Goal: Use online tool/utility: Utilize a website feature to perform a specific function

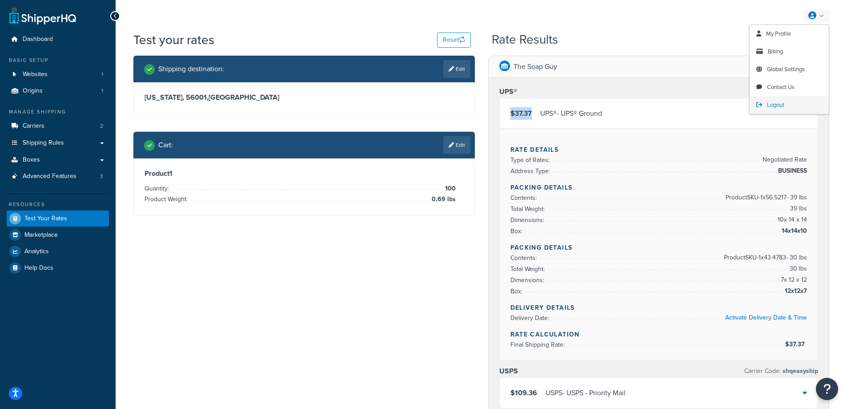
click at [775, 105] on span "Logout" at bounding box center [775, 104] width 17 height 8
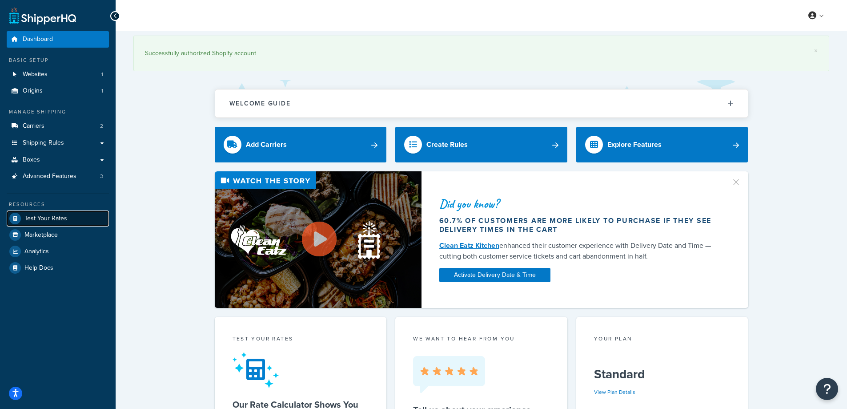
click at [62, 217] on span "Test Your Rates" at bounding box center [45, 219] width 43 height 8
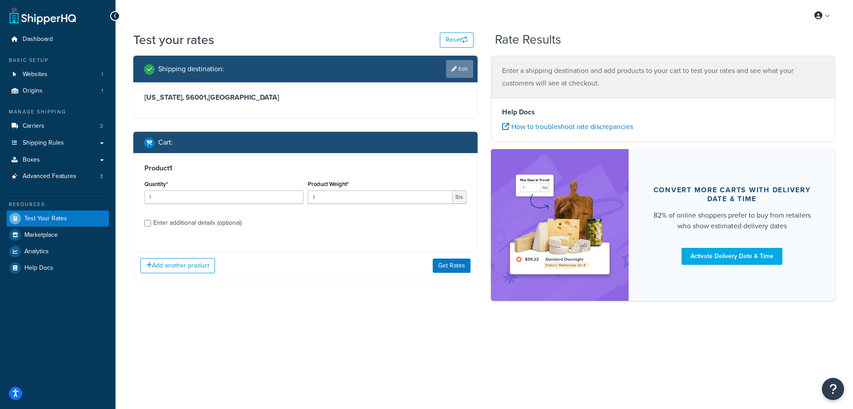
click at [461, 63] on link "Edit" at bounding box center [459, 69] width 27 height 18
select select "MN"
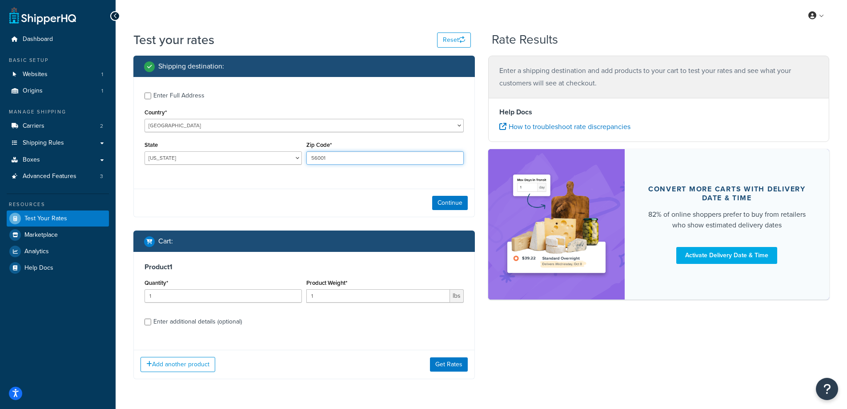
drag, startPoint x: 335, startPoint y: 156, endPoint x: 301, endPoint y: 156, distance: 33.3
click at [301, 156] on div "State Alabama Alaska American Samoa Arizona Arkansas Armed Forces Americas Arme…" at bounding box center [304, 155] width 324 height 32
paste input "44675"
type input "44675"
click at [282, 180] on div "Enter Full Address Country* United States United Kingdom Afghanistan Åland Isla…" at bounding box center [304, 129] width 340 height 105
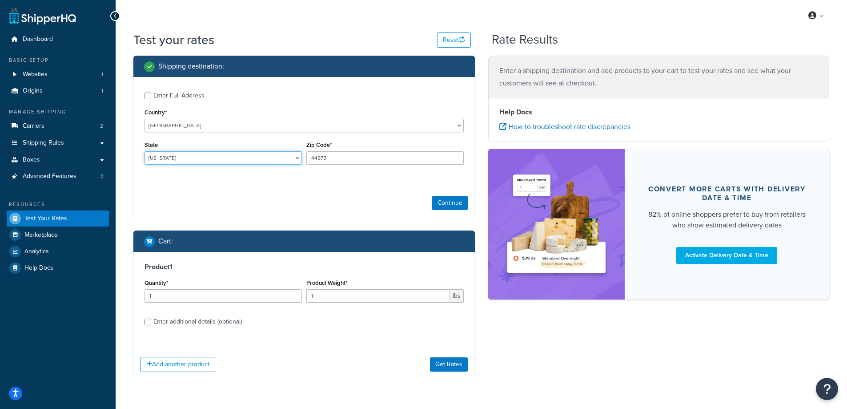
click at [176, 158] on select "Alabama Alaska American Samoa Arizona Arkansas Armed Forces Americas Armed Forc…" at bounding box center [222, 157] width 157 height 13
select select "OH"
click at [144, 151] on select "Alabama Alaska American Samoa Arizona Arkansas Armed Forces Americas Armed Forc…" at bounding box center [222, 157] width 157 height 13
click at [216, 177] on div "Enter Full Address Country* United States United Kingdom Afghanistan Åland Isla…" at bounding box center [304, 129] width 340 height 105
click at [446, 201] on button "Continue" at bounding box center [450, 203] width 36 height 14
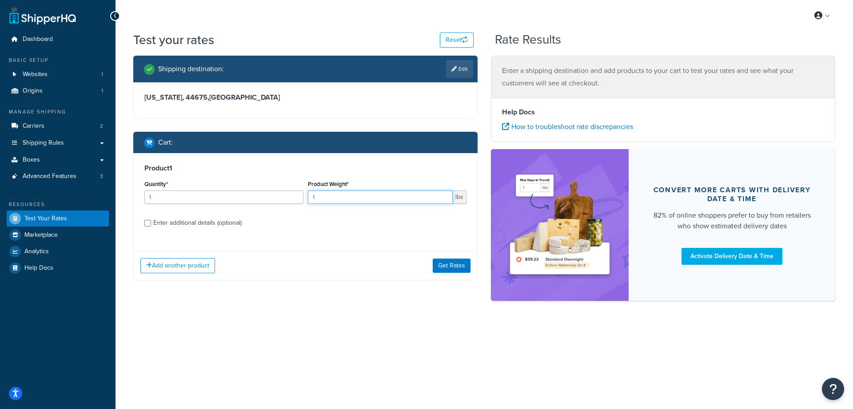
drag, startPoint x: 338, startPoint y: 201, endPoint x: 311, endPoint y: 200, distance: 27.1
click at [311, 200] on input "1" at bounding box center [380, 196] width 145 height 13
paste input "0.66"
type input "0.66"
click at [242, 200] on input "1" at bounding box center [223, 196] width 159 height 13
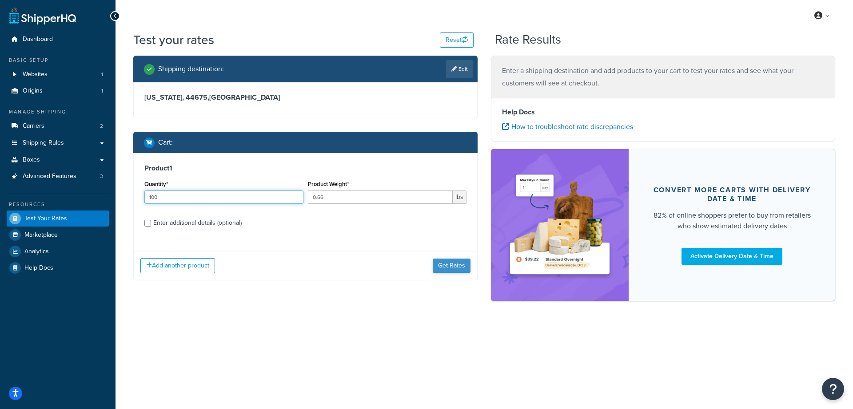
type input "100"
click at [452, 265] on button "Get Rates" at bounding box center [452, 265] width 38 height 14
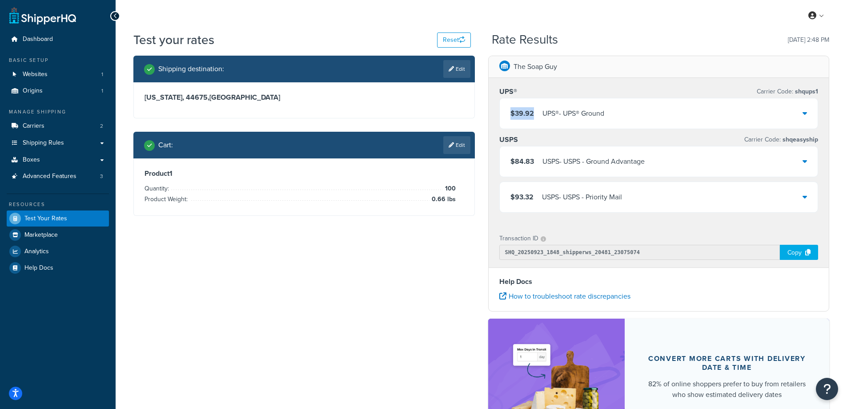
drag, startPoint x: 533, startPoint y: 113, endPoint x: 509, endPoint y: 112, distance: 24.0
click at [509, 112] on div "$39.92 UPS® - UPS® Ground" at bounding box center [659, 113] width 318 height 30
copy span "$39.92"
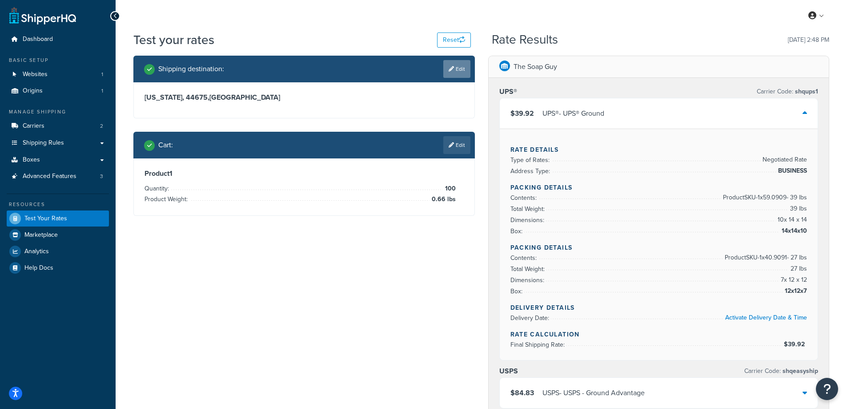
click at [458, 70] on link "Edit" at bounding box center [456, 69] width 27 height 18
select select "OH"
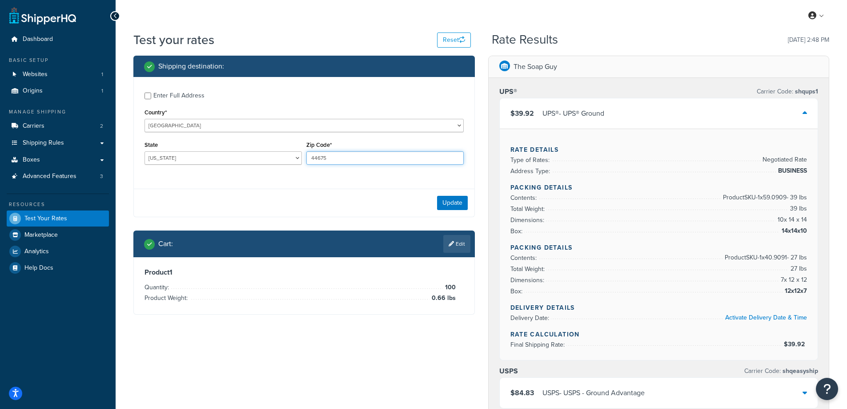
drag, startPoint x: 331, startPoint y: 157, endPoint x: 304, endPoint y: 159, distance: 26.3
click at [304, 159] on div "Zip Code* 44675" at bounding box center [385, 155] width 162 height 32
paste input "85248"
type input "85248"
click at [284, 177] on div "Enter Full Address Country* United States United Kingdom Afghanistan Åland Isla…" at bounding box center [304, 129] width 340 height 105
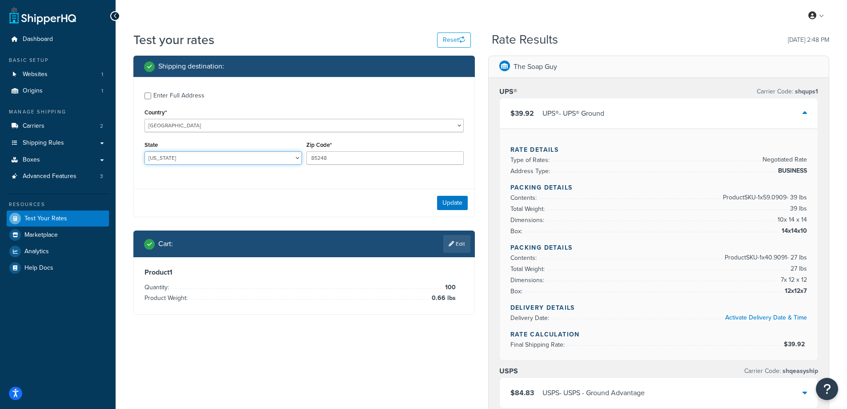
click at [204, 153] on select "Alabama Alaska American Samoa Arizona Arkansas Armed Forces Americas Armed Forc…" at bounding box center [222, 157] width 157 height 13
select select "AZ"
click at [144, 151] on select "Alabama Alaska American Samoa Arizona Arkansas Armed Forces Americas Armed Forc…" at bounding box center [222, 157] width 157 height 13
click at [192, 175] on div "Enter Full Address Country* United States United Kingdom Afghanistan Åland Isla…" at bounding box center [304, 129] width 340 height 105
click at [445, 203] on button "Update" at bounding box center [452, 203] width 31 height 14
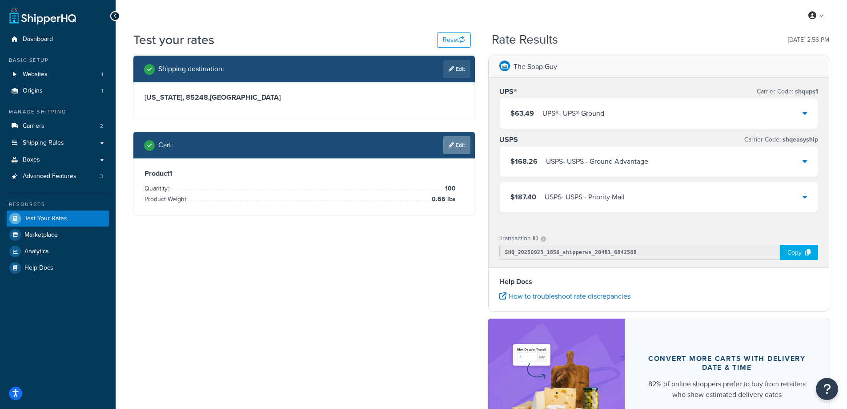
click at [448, 141] on link "Edit" at bounding box center [456, 145] width 27 height 18
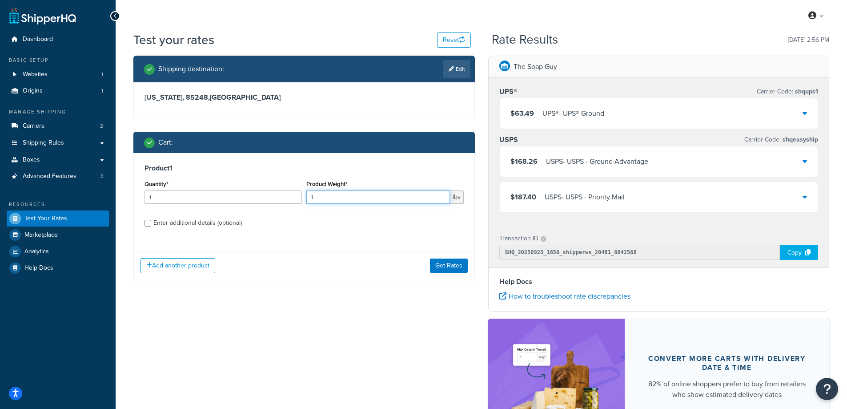
drag, startPoint x: 313, startPoint y: 196, endPoint x: 307, endPoint y: 196, distance: 6.2
click at [307, 196] on input "1" at bounding box center [378, 196] width 144 height 13
paste input "0.48"
type input "0.48"
click at [186, 198] on input "1" at bounding box center [222, 196] width 157 height 13
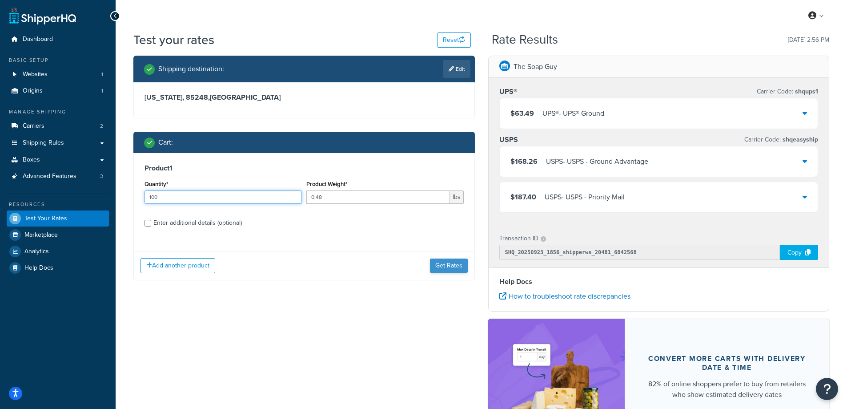
type input "100"
click at [459, 267] on button "Get Rates" at bounding box center [449, 265] width 38 height 14
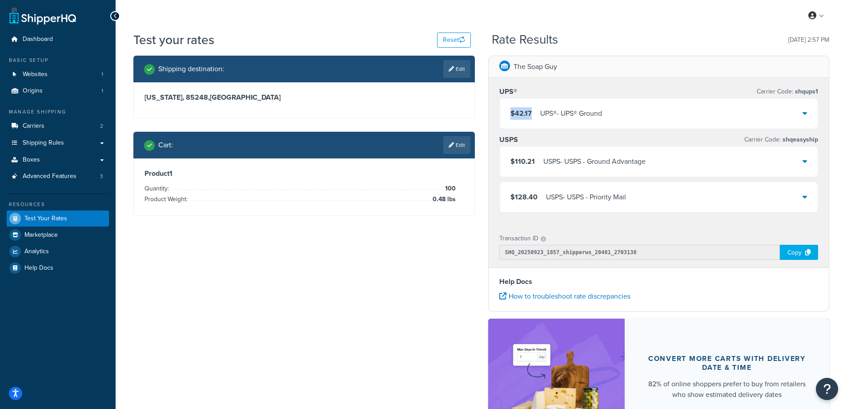
drag, startPoint x: 531, startPoint y: 110, endPoint x: 508, endPoint y: 110, distance: 23.6
click at [508, 110] on div "$42.17 UPS® - UPS® Ground" at bounding box center [659, 113] width 318 height 30
copy span "$42.17"
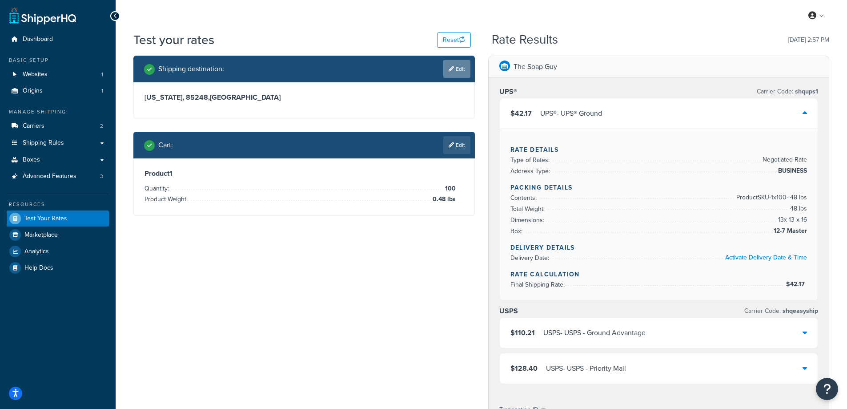
click at [463, 68] on link "Edit" at bounding box center [456, 69] width 27 height 18
select select "AZ"
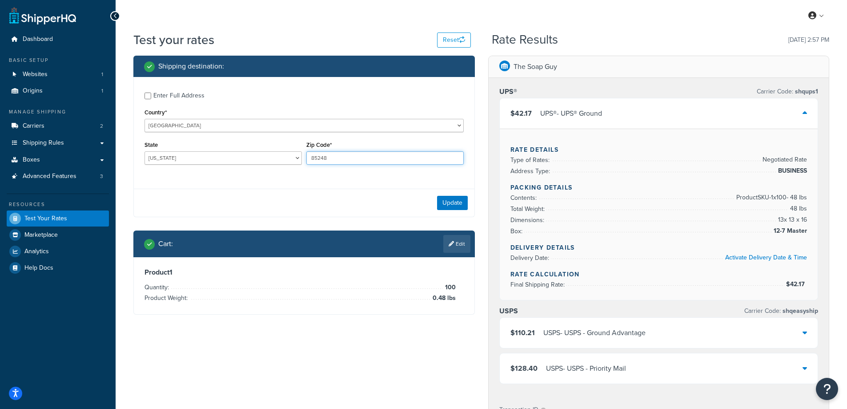
drag, startPoint x: 329, startPoint y: 158, endPoint x: 308, endPoint y: 157, distance: 20.9
click at [308, 157] on input "85248" at bounding box center [384, 157] width 157 height 13
paste input "11752"
type input "11752"
click at [288, 177] on div "Enter Full Address Country* United States United Kingdom Afghanistan Åland Isla…" at bounding box center [304, 129] width 340 height 105
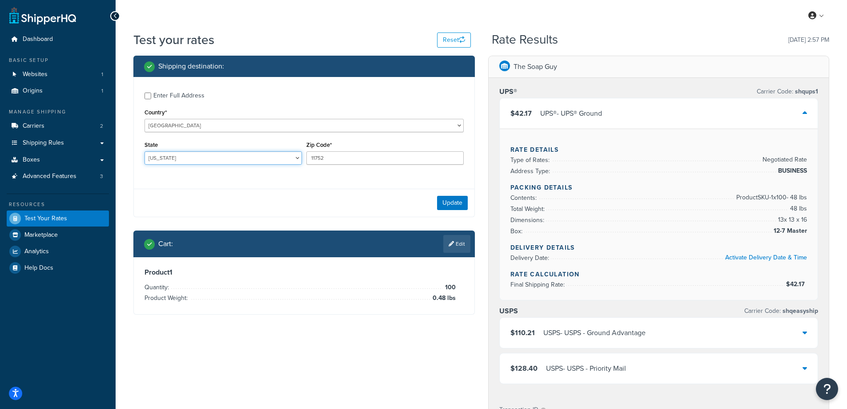
click at [179, 158] on select "Alabama Alaska American Samoa Arizona Arkansas Armed Forces Americas Armed Forc…" at bounding box center [222, 157] width 157 height 13
select select "NY"
click at [144, 151] on select "Alabama Alaska American Samoa Arizona Arkansas Armed Forces Americas Armed Forc…" at bounding box center [222, 157] width 157 height 13
click at [452, 200] on button "Update" at bounding box center [452, 203] width 31 height 14
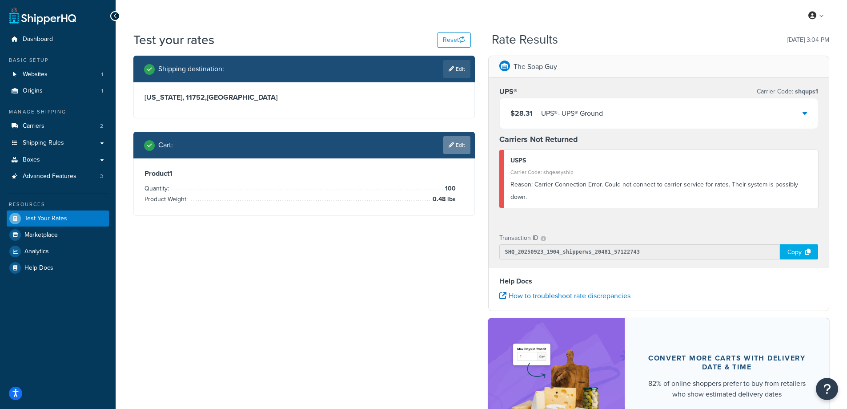
click at [463, 141] on link "Edit" at bounding box center [456, 145] width 27 height 18
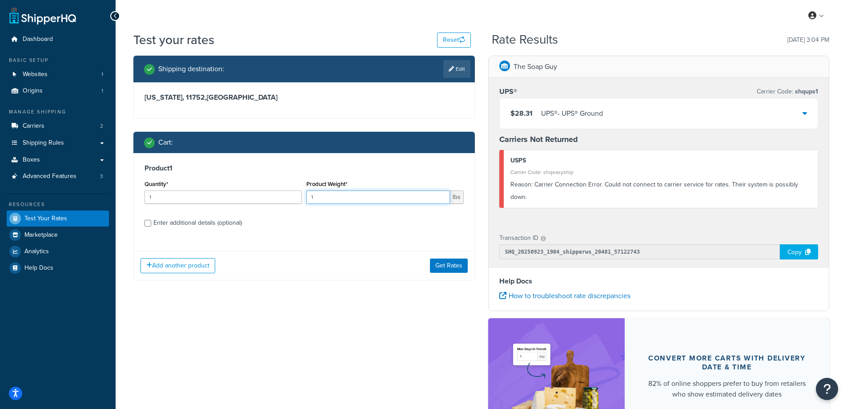
drag, startPoint x: 337, startPoint y: 194, endPoint x: 300, endPoint y: 196, distance: 37.0
click at [300, 196] on div "Quantity* 1 Product Weight* 1 lbs" at bounding box center [304, 194] width 324 height 32
paste input ".20"
type input "1.20"
click at [156, 196] on input "1" at bounding box center [222, 196] width 157 height 13
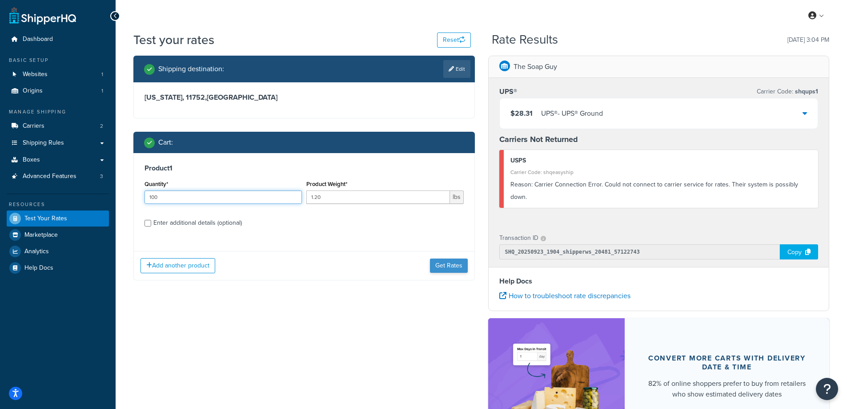
type input "100"
click at [448, 267] on button "Get Rates" at bounding box center [449, 265] width 38 height 14
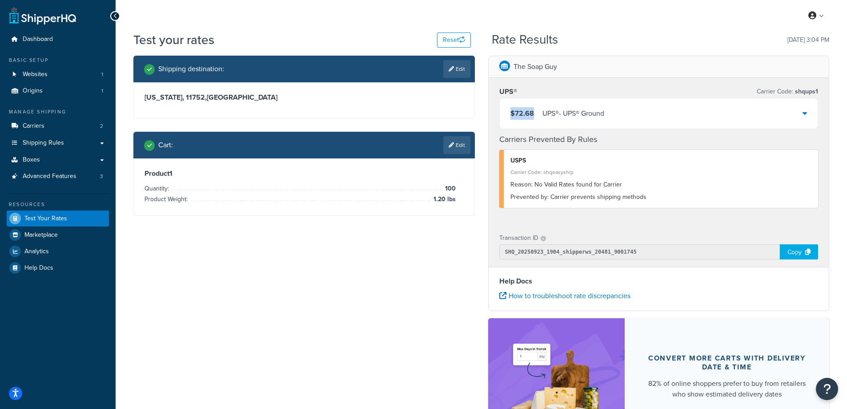
drag, startPoint x: 535, startPoint y: 110, endPoint x: 510, endPoint y: 112, distance: 25.0
click at [510, 112] on div "$72.68 UPS® - UPS® Ground" at bounding box center [557, 113] width 94 height 12
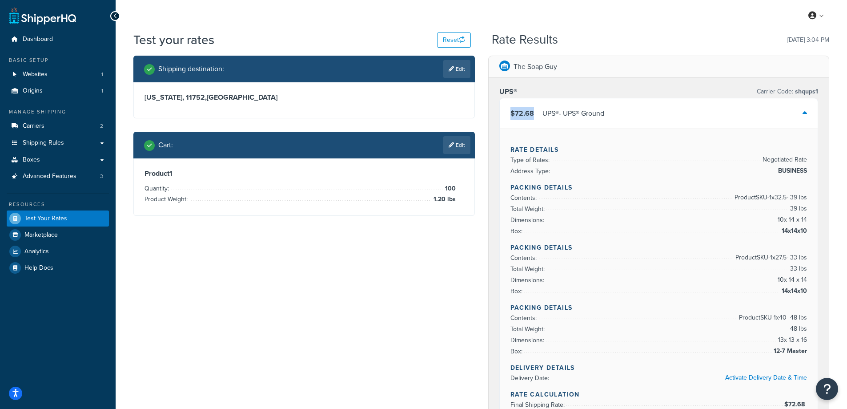
copy span "$72.68"
